Goal: Navigation & Orientation: Find specific page/section

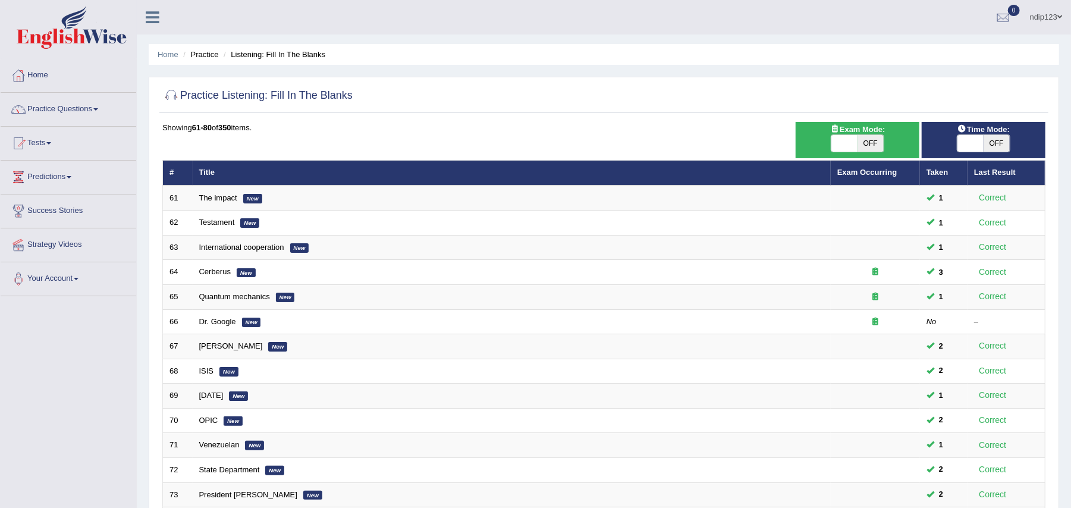
click at [39, 70] on link "Home" at bounding box center [69, 74] width 136 height 30
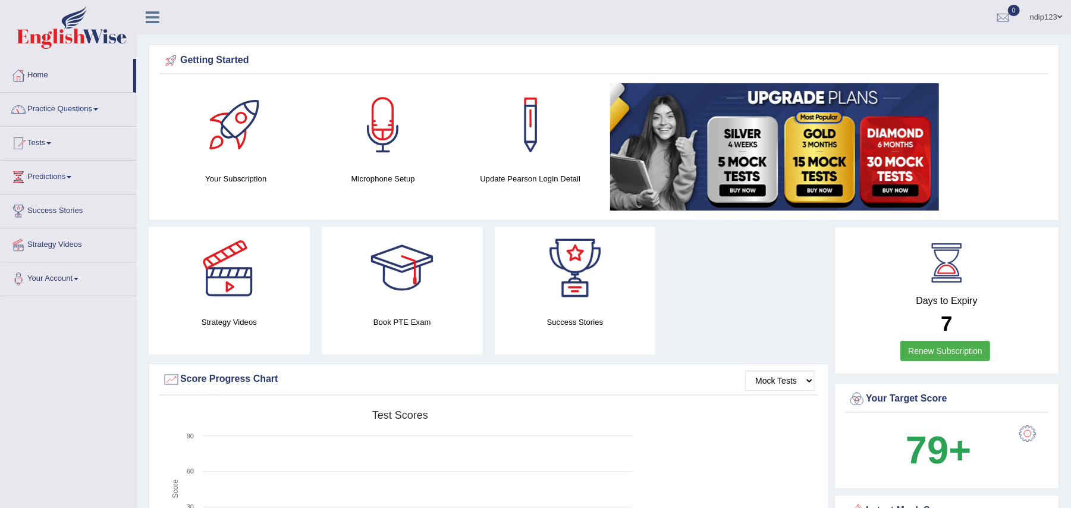
click at [827, 121] on img at bounding box center [774, 146] width 329 height 127
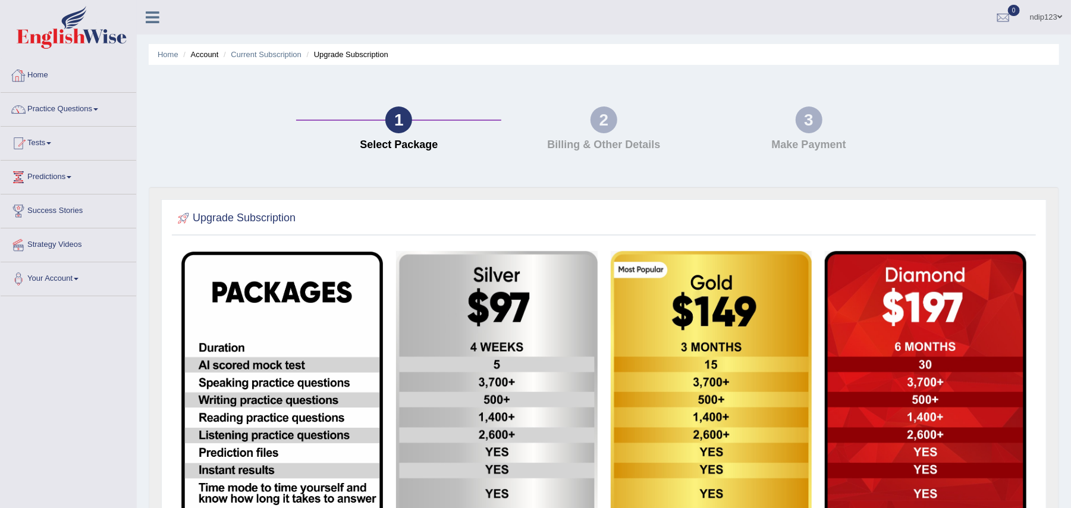
click at [36, 71] on link "Home" at bounding box center [69, 74] width 136 height 30
